Goal: Task Accomplishment & Management: Use online tool/utility

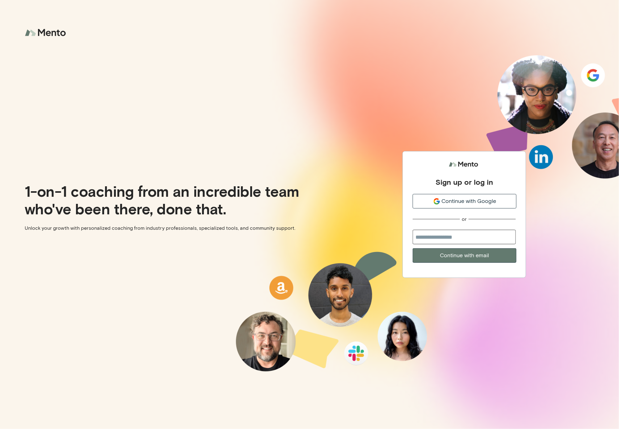
click at [458, 204] on span "Continue with Google" at bounding box center [468, 201] width 55 height 8
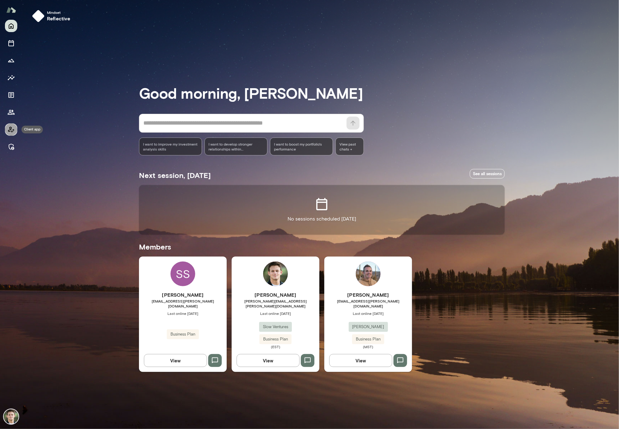
click at [11, 128] on icon "Client app" at bounding box center [11, 130] width 6 height 6
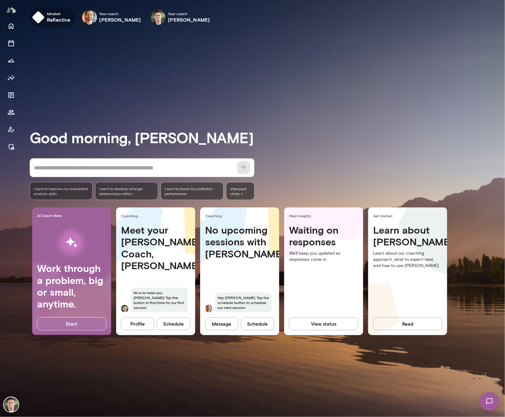
click at [55, 18] on h6 "reflective" at bounding box center [58, 19] width 23 height 7
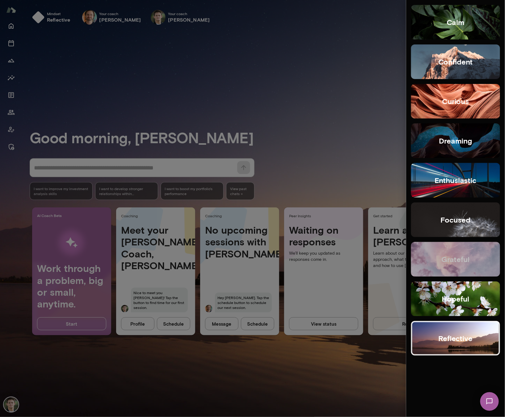
click at [486, 249] on button "grateful" at bounding box center [455, 259] width 89 height 35
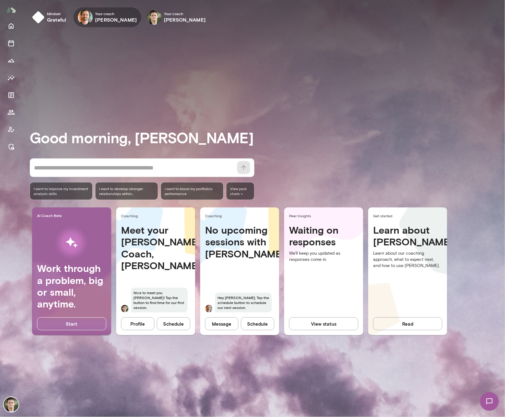
click at [100, 17] on h6 "[PERSON_NAME]" at bounding box center [116, 19] width 42 height 7
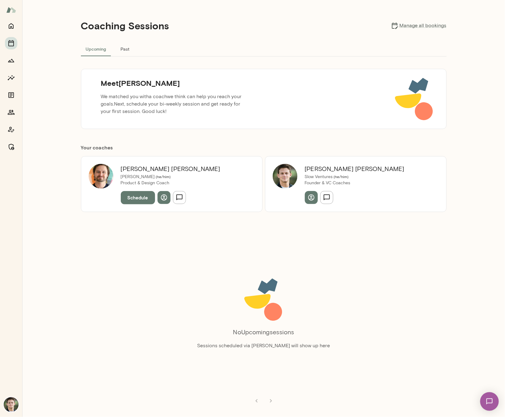
click at [131, 198] on button "Schedule" at bounding box center [138, 197] width 34 height 13
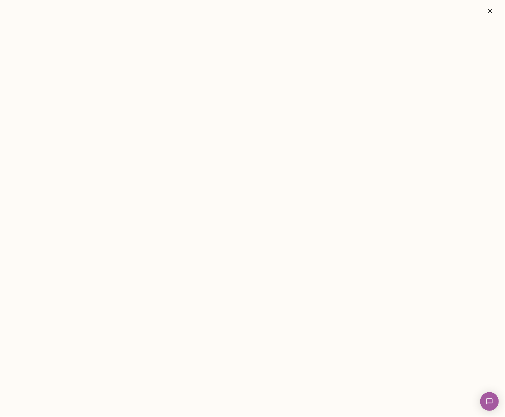
click at [488, 10] on icon "button" at bounding box center [489, 10] width 7 height 7
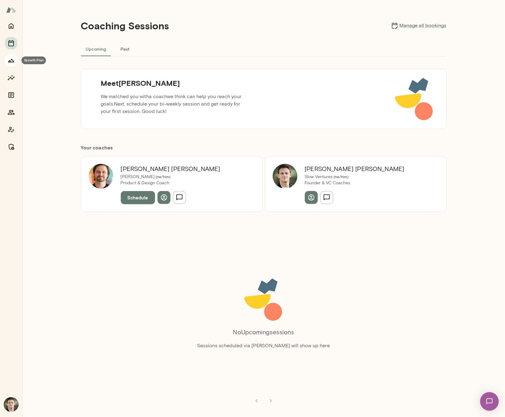
click at [14, 61] on icon "Growth Plan" at bounding box center [10, 60] width 7 height 7
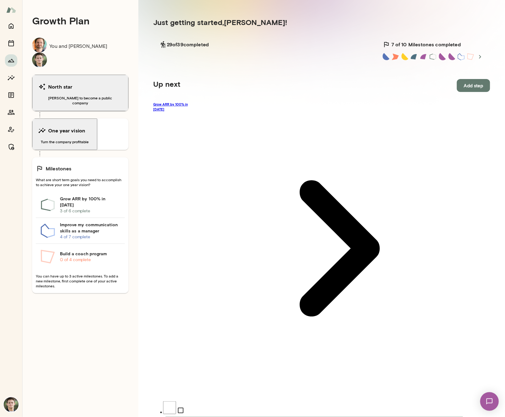
click at [188, 106] on link "Grow ARR by 100% in [DATE]" at bounding box center [321, 248] width 337 height 293
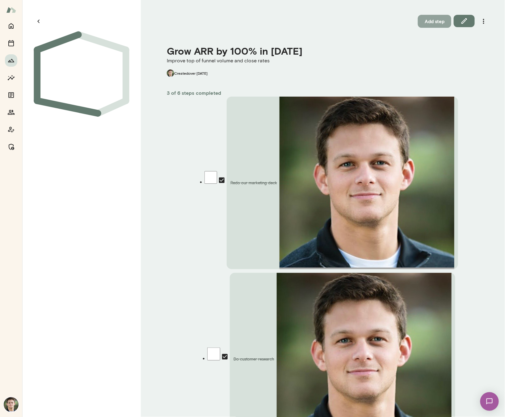
click at [432, 23] on button "Add step" at bounding box center [434, 21] width 33 height 13
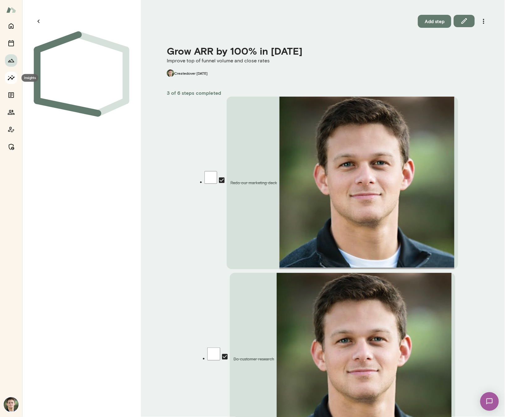
click at [14, 77] on icon "Insights" at bounding box center [11, 77] width 7 height 5
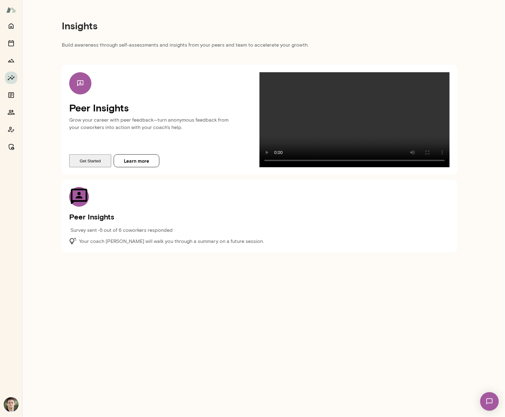
click at [91, 167] on button "Get Started" at bounding box center [90, 160] width 42 height 13
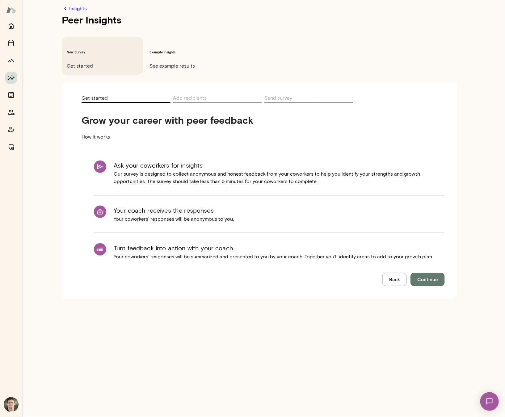
click at [441, 273] on button "Continue" at bounding box center [427, 279] width 34 height 13
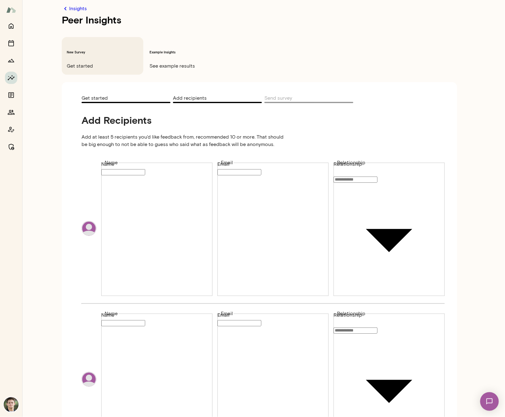
click at [375, 15] on div "Insights Peer Insights New Survey Get started Example Insights See example resu…" at bounding box center [252, 15] width 505 height 0
click at [164, 19] on div at bounding box center [252, 19] width 505 height 0
click at [261, 29] on div "New Survey Get started Example Insights See example results" at bounding box center [259, 51] width 395 height 48
click at [186, 50] on h6 "Example Insights" at bounding box center [185, 52] width 72 height 5
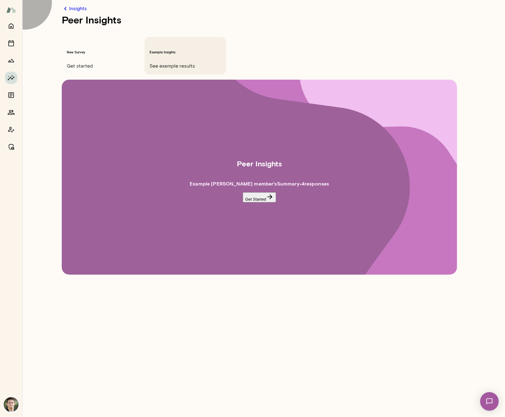
click at [261, 192] on button "Get Started" at bounding box center [259, 197] width 33 height 10
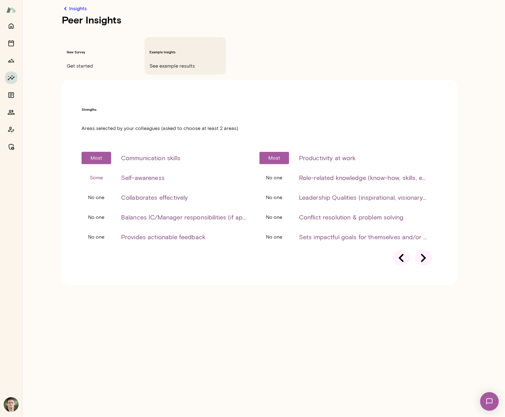
click at [426, 249] on icon at bounding box center [423, 257] width 17 height 17
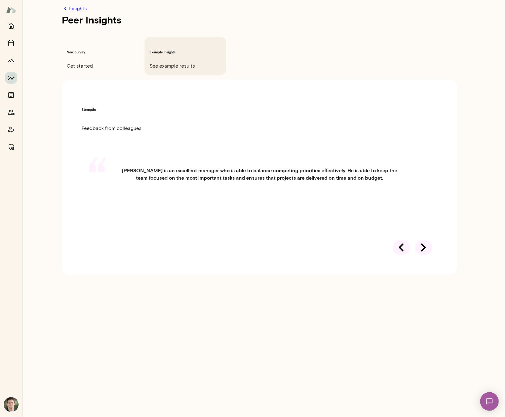
click at [426, 239] on icon at bounding box center [423, 247] width 17 height 17
click at [424, 239] on icon at bounding box center [423, 247] width 17 height 17
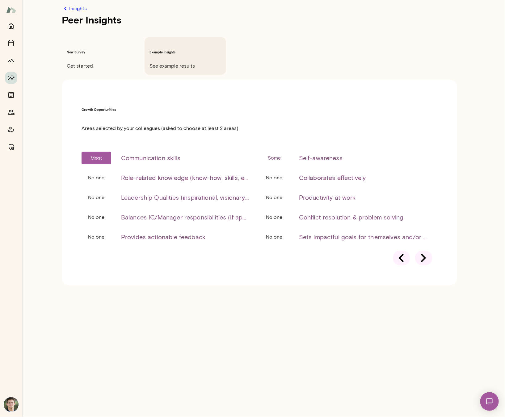
click at [424, 249] on icon at bounding box center [423, 257] width 17 height 17
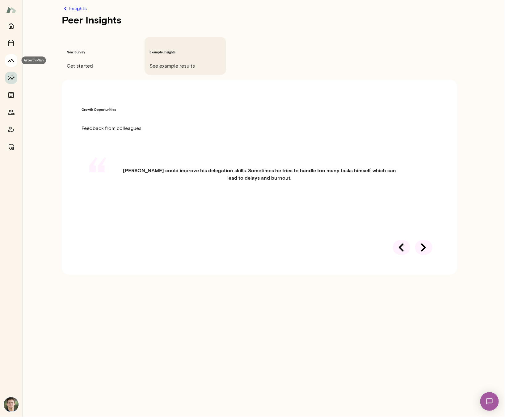
click at [12, 59] on icon "Growth Plan" at bounding box center [11, 60] width 6 height 3
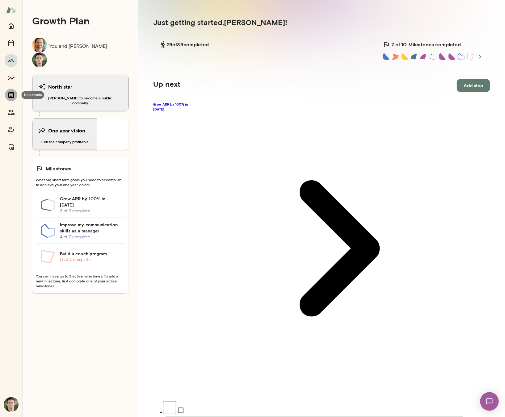
click at [13, 94] on icon "Documents" at bounding box center [10, 94] width 7 height 7
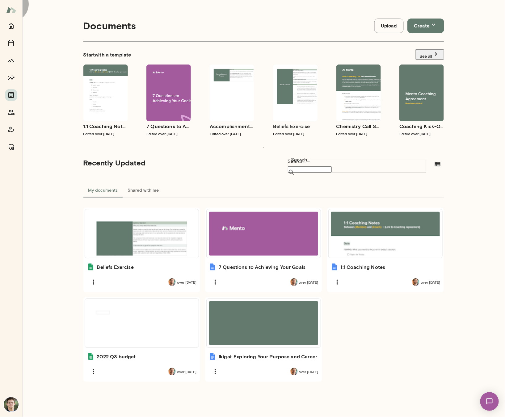
click at [425, 51] on button "See all" at bounding box center [429, 54] width 29 height 10
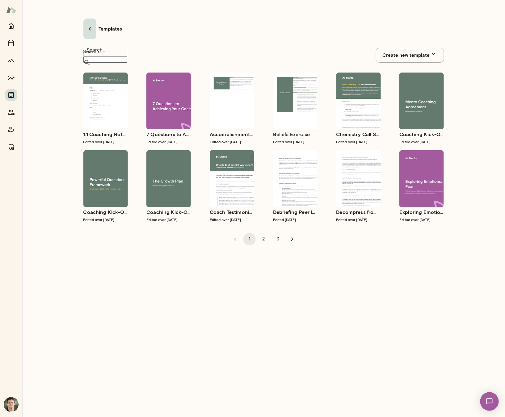
click at [86, 25] on icon "button" at bounding box center [89, 28] width 7 height 7
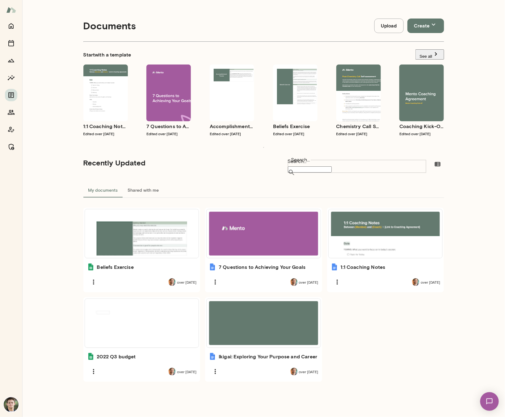
click at [8, 10] on img at bounding box center [11, 10] width 10 height 12
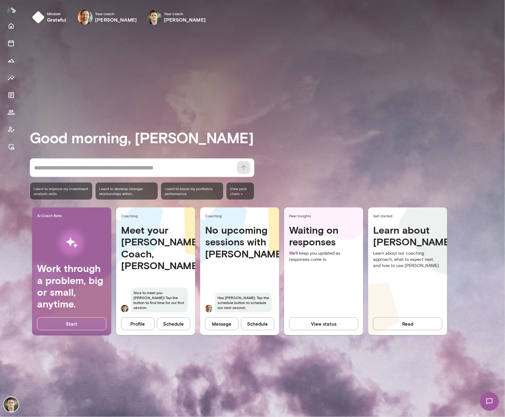
click at [144, 195] on span "I want to develop stronger relationships within [PERSON_NAME]" at bounding box center [126, 191] width 55 height 10
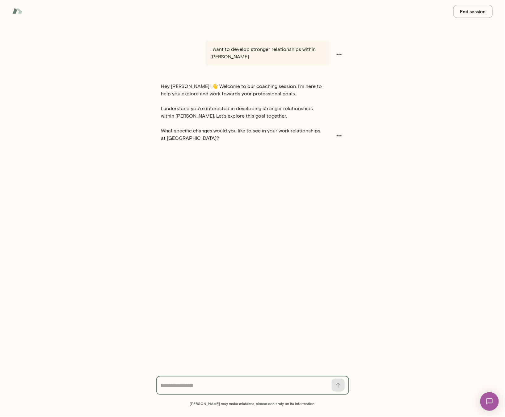
click at [203, 389] on textarea at bounding box center [244, 385] width 167 height 9
type textarea "**********"
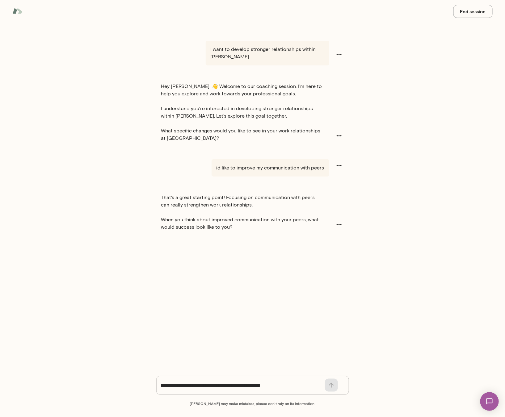
click at [16, 12] on img at bounding box center [17, 11] width 10 height 12
